Goal: Information Seeking & Learning: Learn about a topic

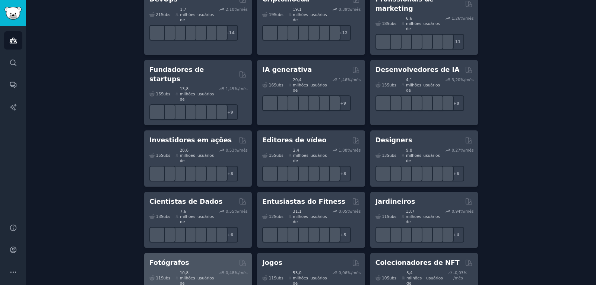
scroll to position [186, 0]
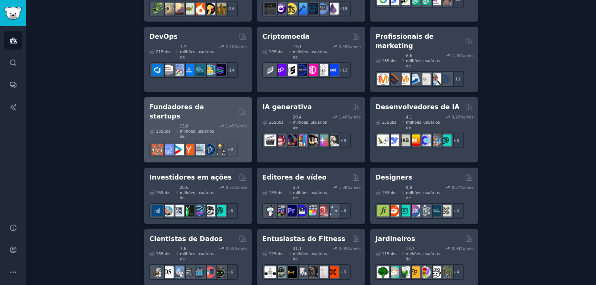
click at [197, 103] on font "Fundadores de startups" at bounding box center [176, 111] width 54 height 17
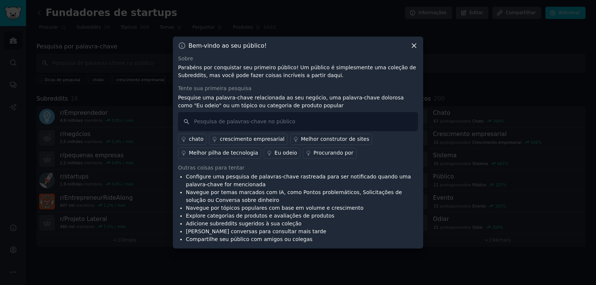
click at [414, 50] on div "Bem-vindo ao seu público! Sobre Parabéns por conquistar seu primeiro público! U…" at bounding box center [298, 143] width 250 height 212
click at [415, 48] on icon at bounding box center [414, 46] width 8 height 8
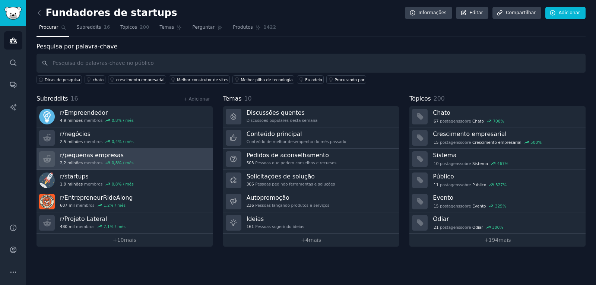
click at [91, 161] on font "membros" at bounding box center [93, 163] width 19 height 4
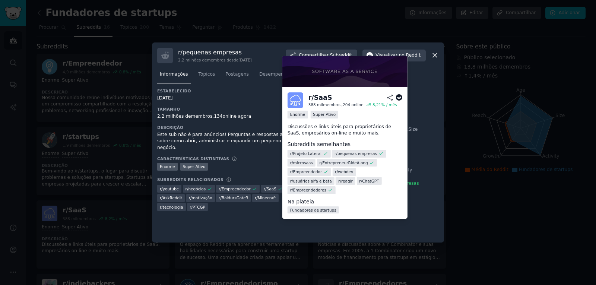
click at [278, 186] on icon at bounding box center [280, 188] width 5 height 5
click at [357, 79] on img at bounding box center [344, 71] width 125 height 31
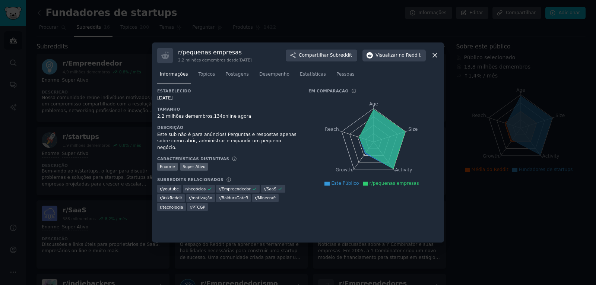
click at [434, 56] on icon at bounding box center [435, 55] width 8 height 8
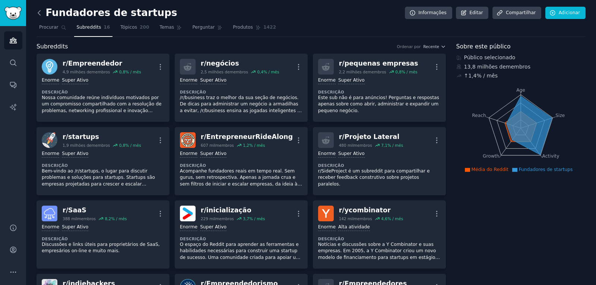
click at [37, 14] on icon at bounding box center [39, 13] width 8 height 8
